Goal: Transaction & Acquisition: Purchase product/service

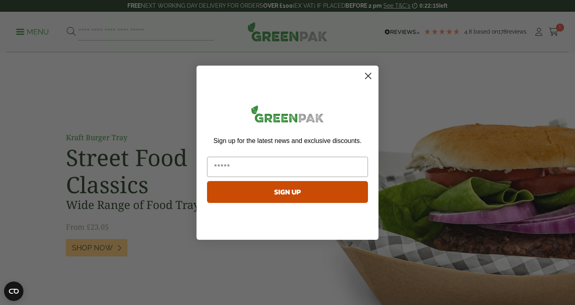
click at [369, 75] on icon "Close dialog" at bounding box center [369, 76] width 6 height 6
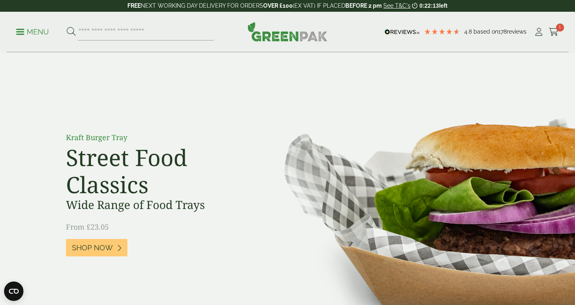
click at [27, 25] on ul "Menu" at bounding box center [115, 31] width 198 height 17
click at [25, 31] on p "Menu" at bounding box center [32, 32] width 33 height 10
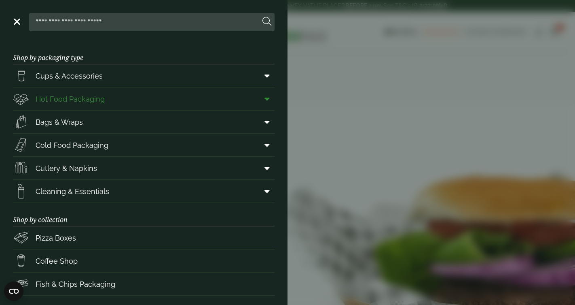
click at [103, 103] on span "Hot Food Packaging" at bounding box center [70, 98] width 69 height 11
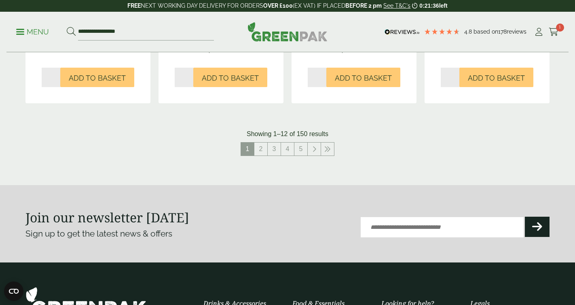
scroll to position [940, 0]
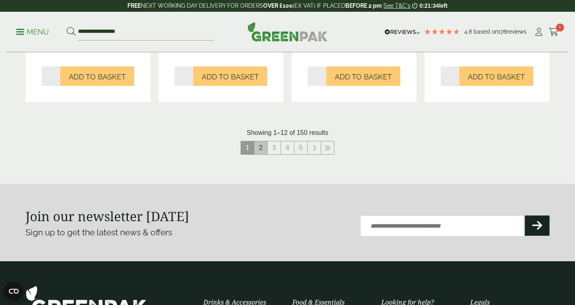
click at [257, 147] on link "2" at bounding box center [261, 147] width 13 height 13
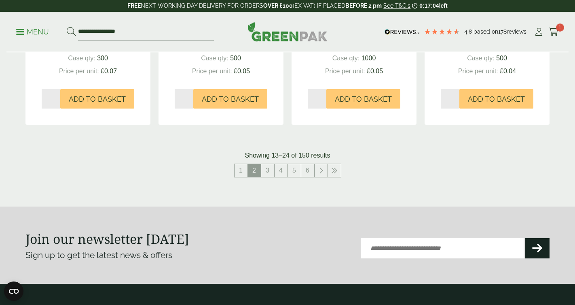
scroll to position [926, 0]
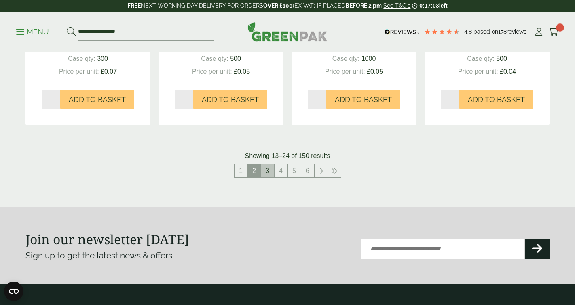
click at [267, 173] on link "3" at bounding box center [267, 170] width 13 height 13
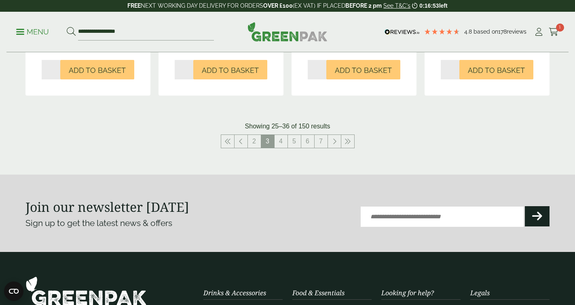
scroll to position [951, 0]
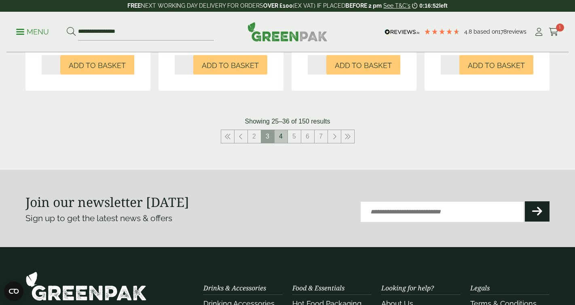
click at [281, 136] on link "4" at bounding box center [281, 136] width 13 height 13
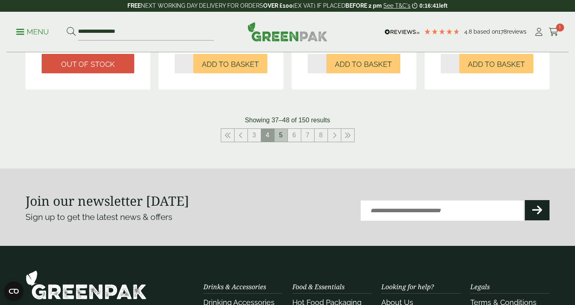
scroll to position [953, 0]
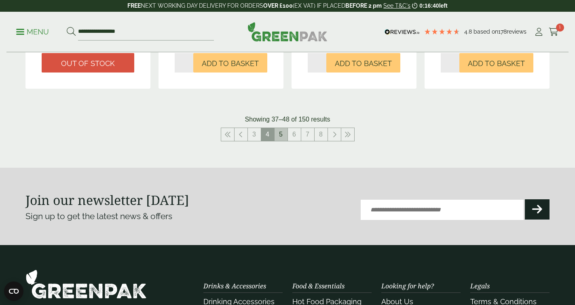
click at [280, 136] on link "5" at bounding box center [281, 134] width 13 height 13
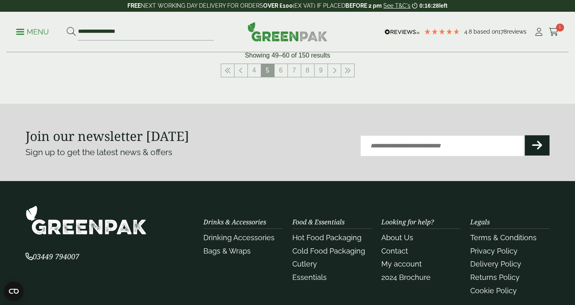
scroll to position [1030, 0]
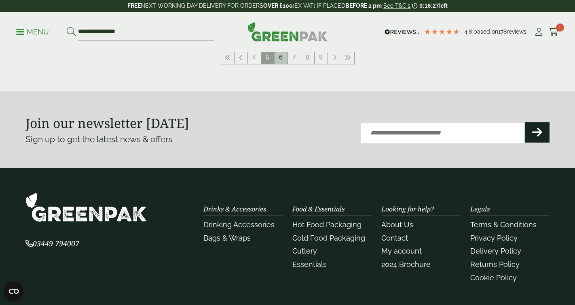
click at [280, 58] on link "6" at bounding box center [281, 57] width 13 height 13
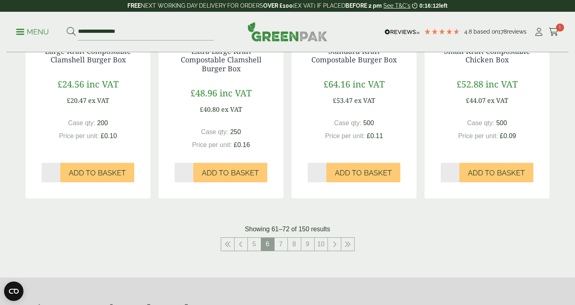
scroll to position [863, 0]
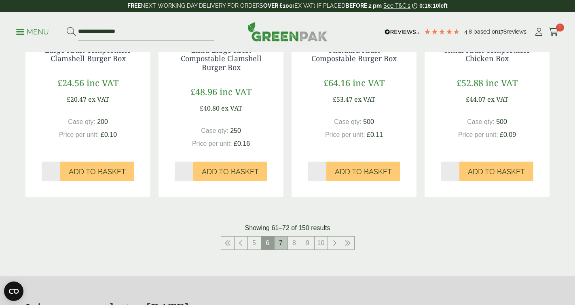
click at [275, 244] on link "7" at bounding box center [281, 242] width 13 height 13
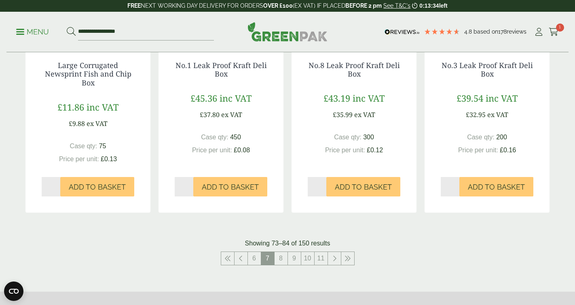
scroll to position [851, 0]
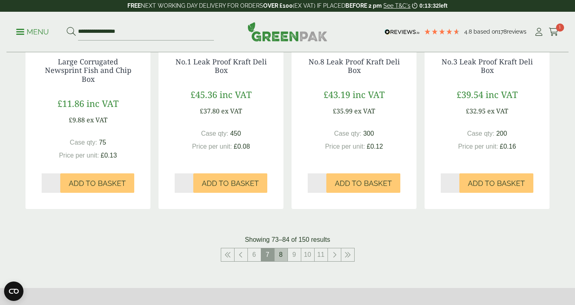
click at [278, 251] on link "8" at bounding box center [281, 254] width 13 height 13
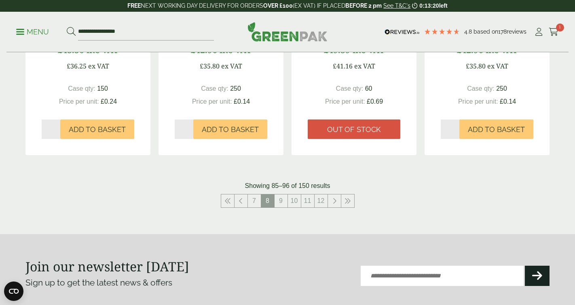
scroll to position [897, 0]
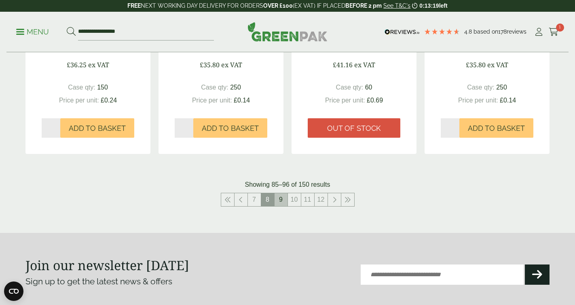
click at [280, 199] on link "9" at bounding box center [281, 199] width 13 height 13
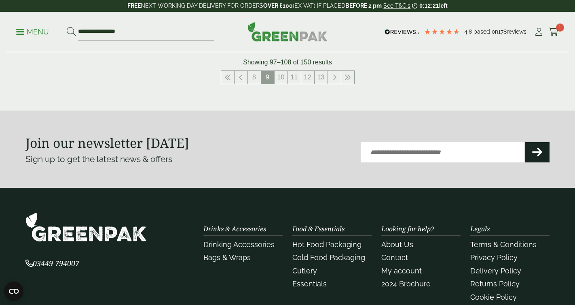
scroll to position [975, 0]
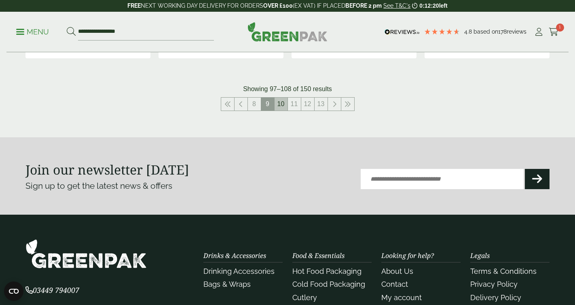
click at [280, 104] on link "10" at bounding box center [281, 104] width 13 height 13
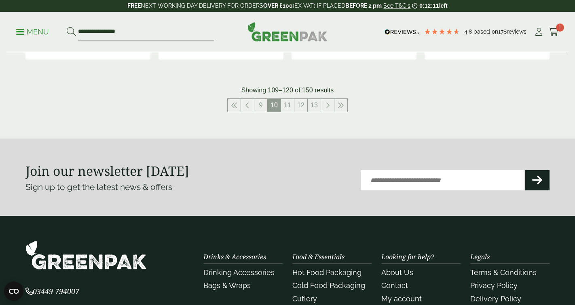
scroll to position [983, 0]
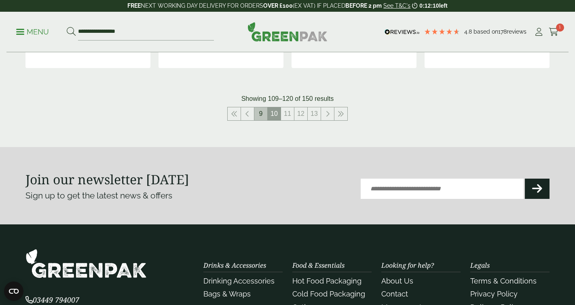
click at [260, 111] on link "9" at bounding box center [261, 113] width 13 height 13
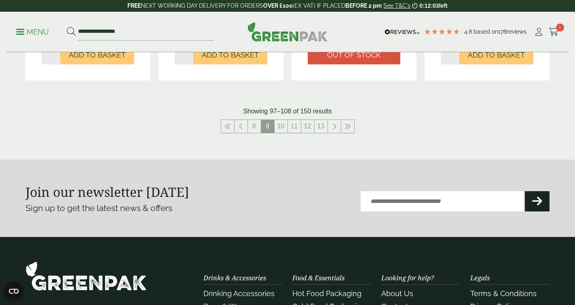
scroll to position [955, 0]
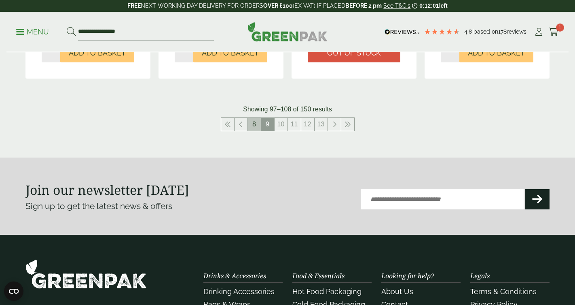
click at [251, 129] on link "8" at bounding box center [254, 124] width 13 height 13
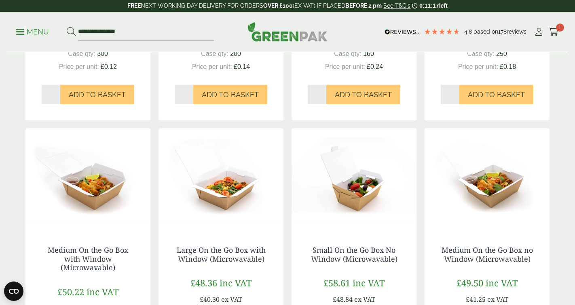
scroll to position [392, 0]
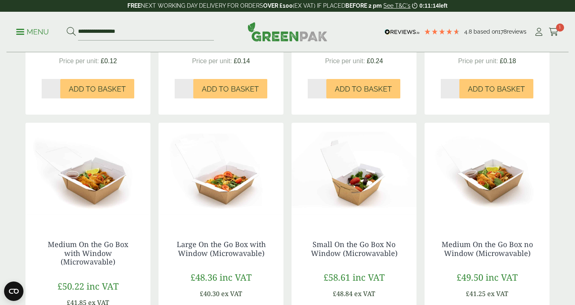
click at [188, 199] on img at bounding box center [221, 173] width 125 height 101
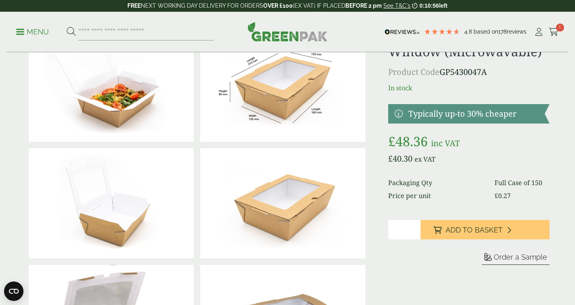
scroll to position [57, 0]
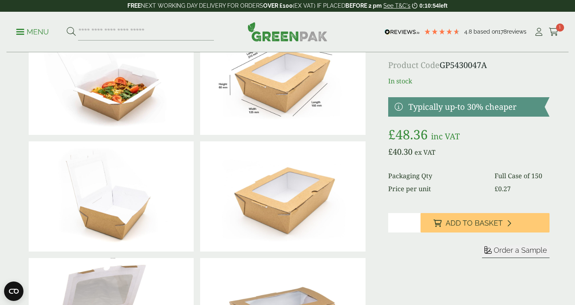
click at [514, 254] on button "Order a Sample" at bounding box center [516, 251] width 68 height 13
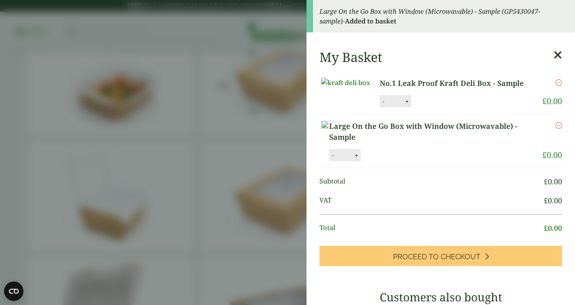
click at [558, 57] on icon at bounding box center [558, 54] width 8 height 11
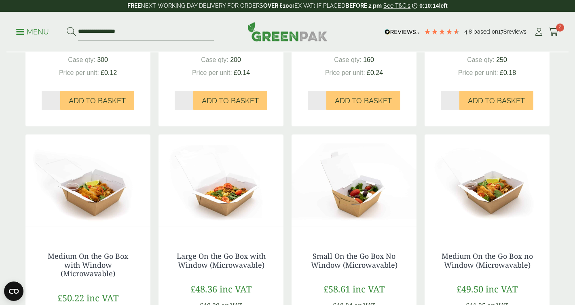
scroll to position [380, 0]
click at [156, 258] on div "Rectangular Leak Proof Kraft Deli Box £43.80 inc VAT £36.50 ex VAT Case qty: 30…" at bounding box center [287, 268] width 524 height 805
click at [47, 228] on img at bounding box center [87, 184] width 125 height 101
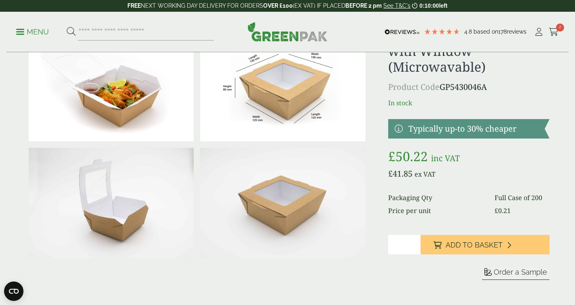
scroll to position [73, 0]
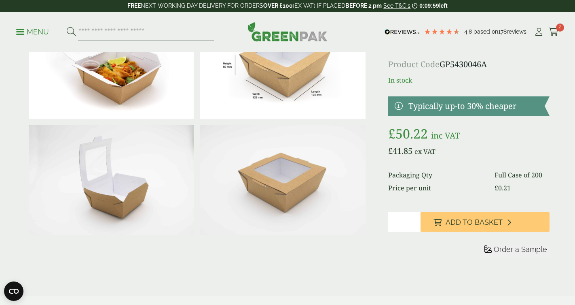
click at [510, 250] on span "Order a Sample" at bounding box center [520, 249] width 53 height 8
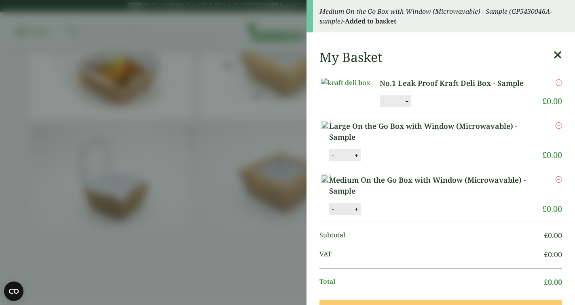
click at [560, 57] on icon at bounding box center [558, 54] width 8 height 11
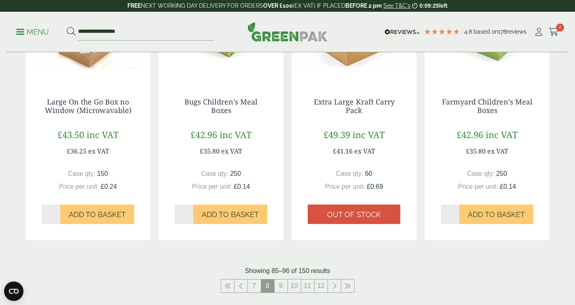
scroll to position [817, 0]
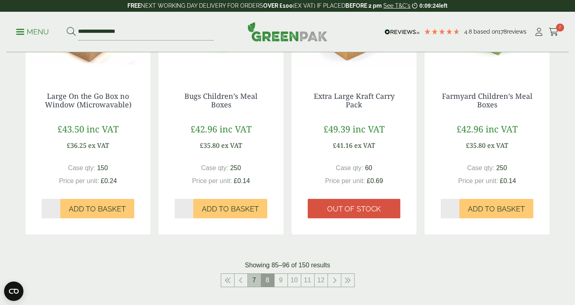
click at [248, 278] on link "7" at bounding box center [254, 280] width 13 height 13
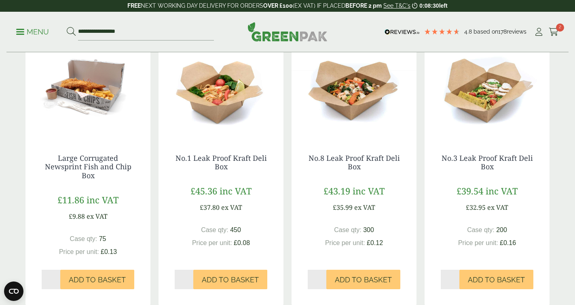
scroll to position [752, 0]
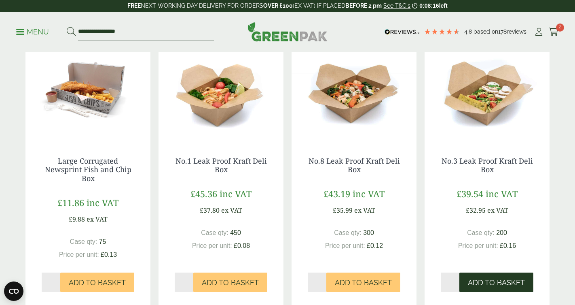
click at [491, 282] on span "Add to Basket" at bounding box center [496, 282] width 57 height 9
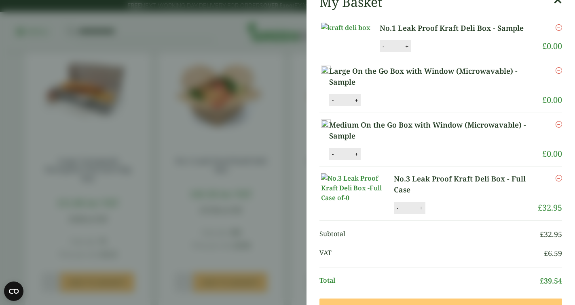
scroll to position [41, 0]
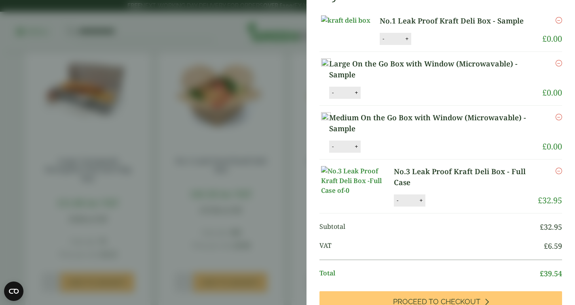
click at [559, 174] on icon "Remove this item" at bounding box center [559, 171] width 6 height 6
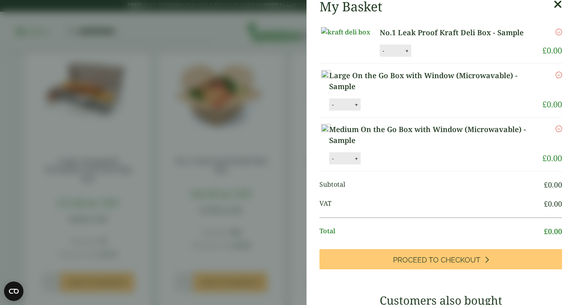
scroll to position [8, 0]
click at [558, 7] on icon at bounding box center [558, 4] width 8 height 11
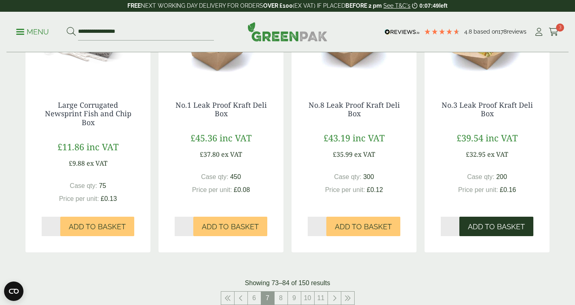
scroll to position [809, 0]
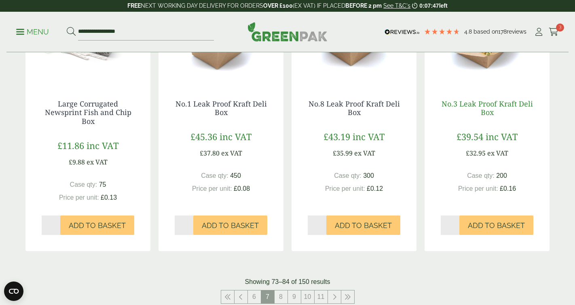
click at [482, 104] on link "No.3 Leak Proof Kraft Deli Box" at bounding box center [487, 108] width 91 height 19
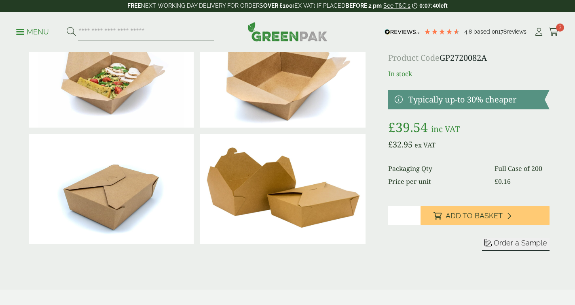
click at [525, 239] on span "Order a Sample" at bounding box center [520, 242] width 53 height 8
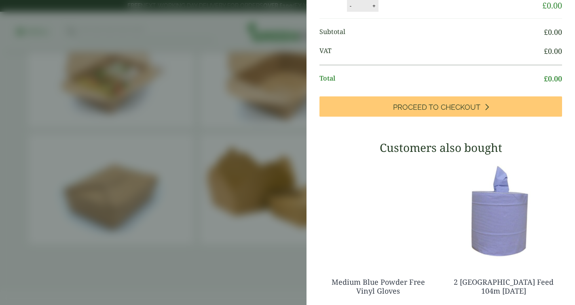
scroll to position [306, 0]
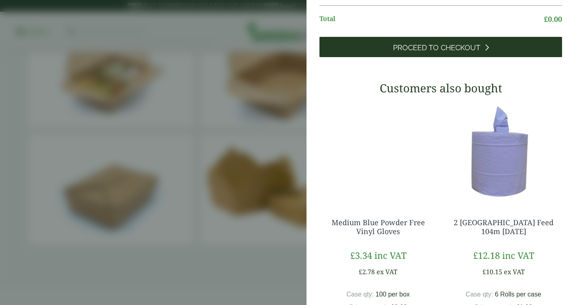
click at [471, 52] on span "Proceed to Checkout" at bounding box center [436, 47] width 87 height 9
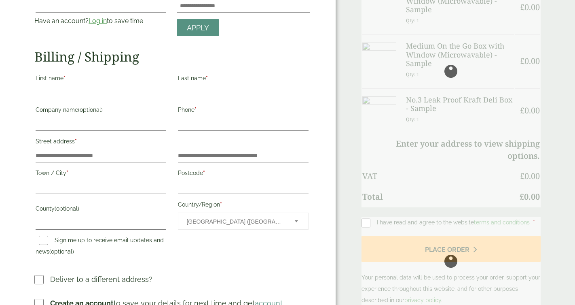
click at [139, 91] on input "First name *" at bounding box center [101, 92] width 130 height 13
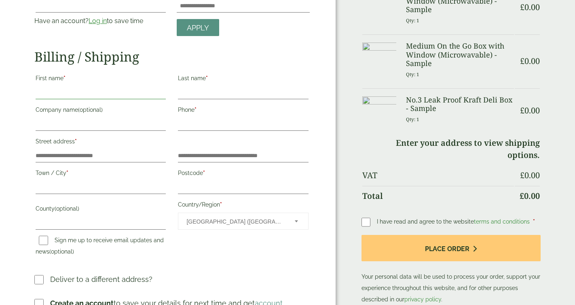
type input "*****"
type input "**********"
type input "*****"
type input "**********"
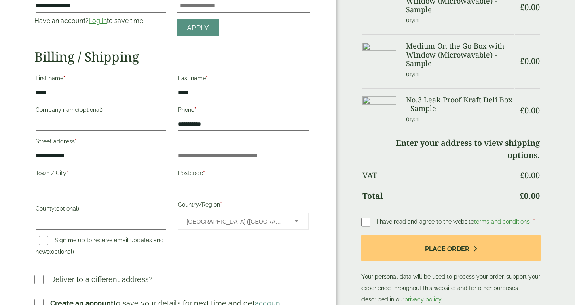
type input "**********"
type input "*******"
type input "**********"
